Goal: Task Accomplishment & Management: Use online tool/utility

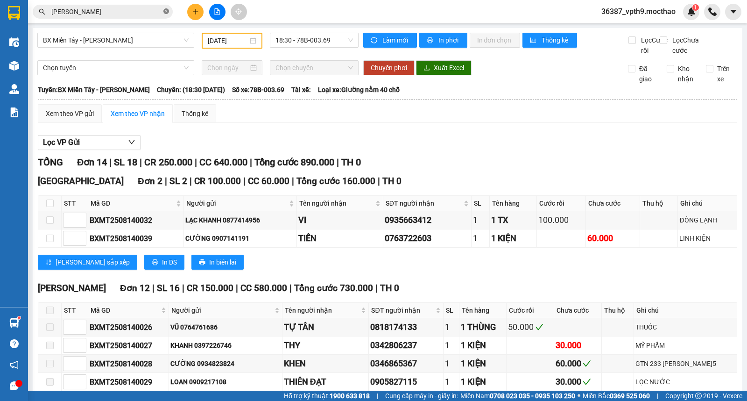
click at [165, 12] on icon "close-circle" at bounding box center [166, 11] width 6 height 6
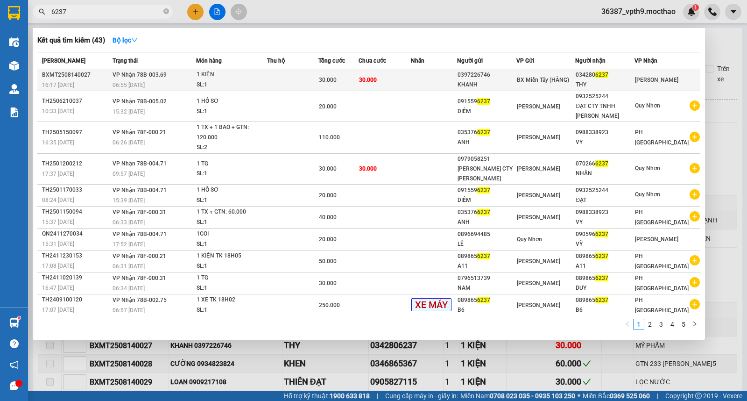
type input "6237"
click at [569, 81] on span "BX Miền Tây (HÀNG)" at bounding box center [543, 80] width 52 height 7
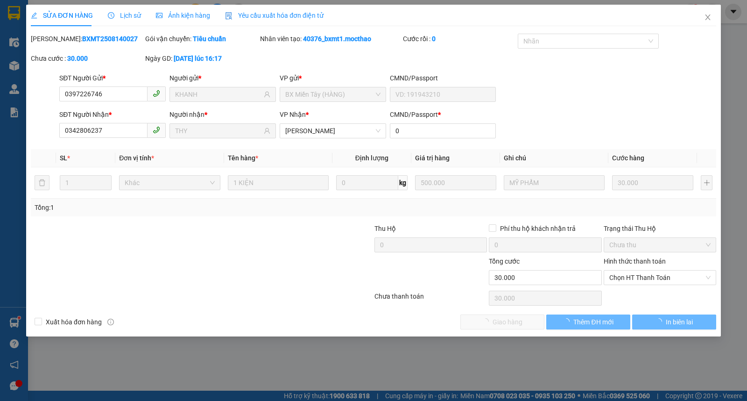
type input "0397226746"
type input "KHANH"
type input "0342806237"
type input "THY"
type input "0"
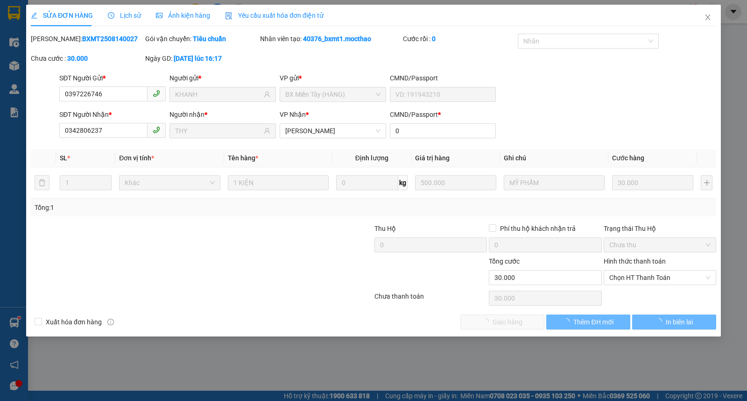
type input "30.000"
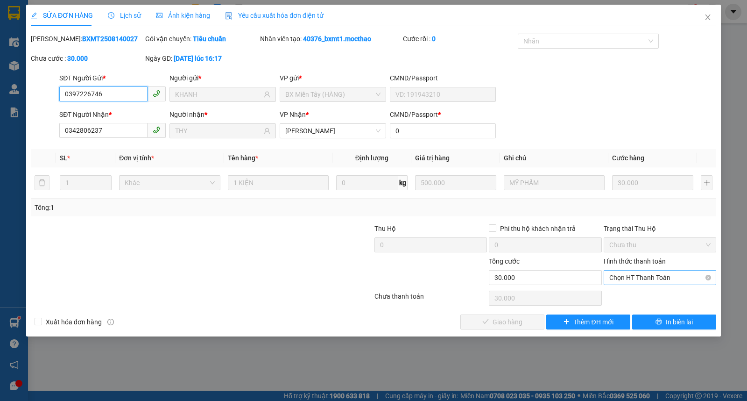
click at [642, 277] on span "Chọn HT Thanh Toán" at bounding box center [659, 277] width 101 height 14
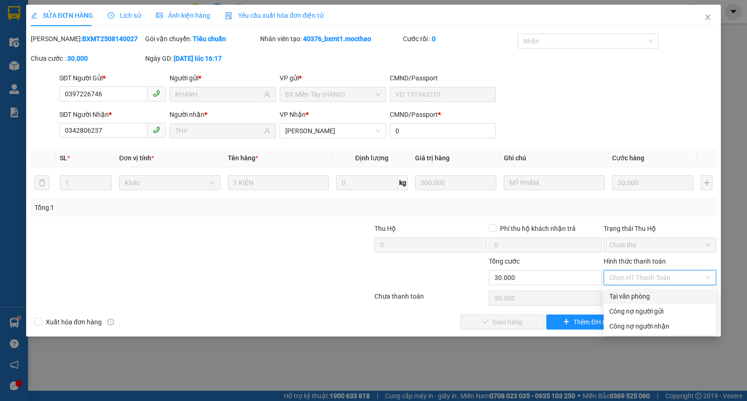
click at [636, 294] on div "Tại văn phòng" at bounding box center [659, 296] width 101 height 10
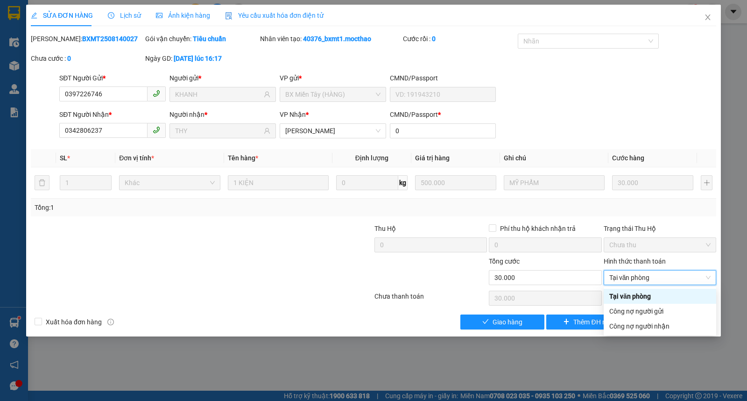
type input "0"
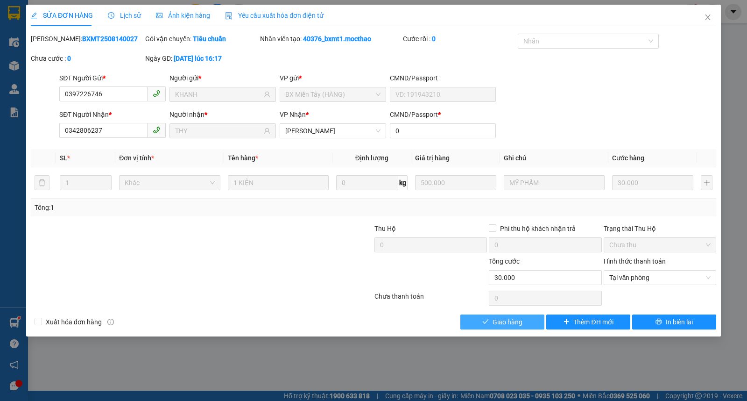
click at [491, 327] on button "Giao hàng" at bounding box center [502, 321] width 84 height 15
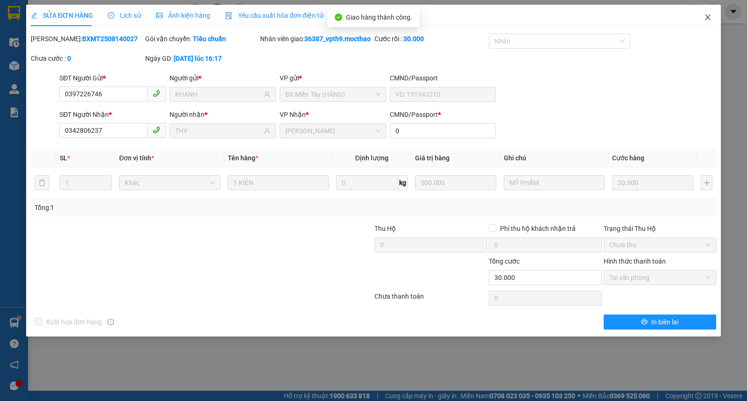
click at [709, 15] on icon "close" at bounding box center [707, 17] width 7 height 7
